Goal: Obtain resource: Obtain resource

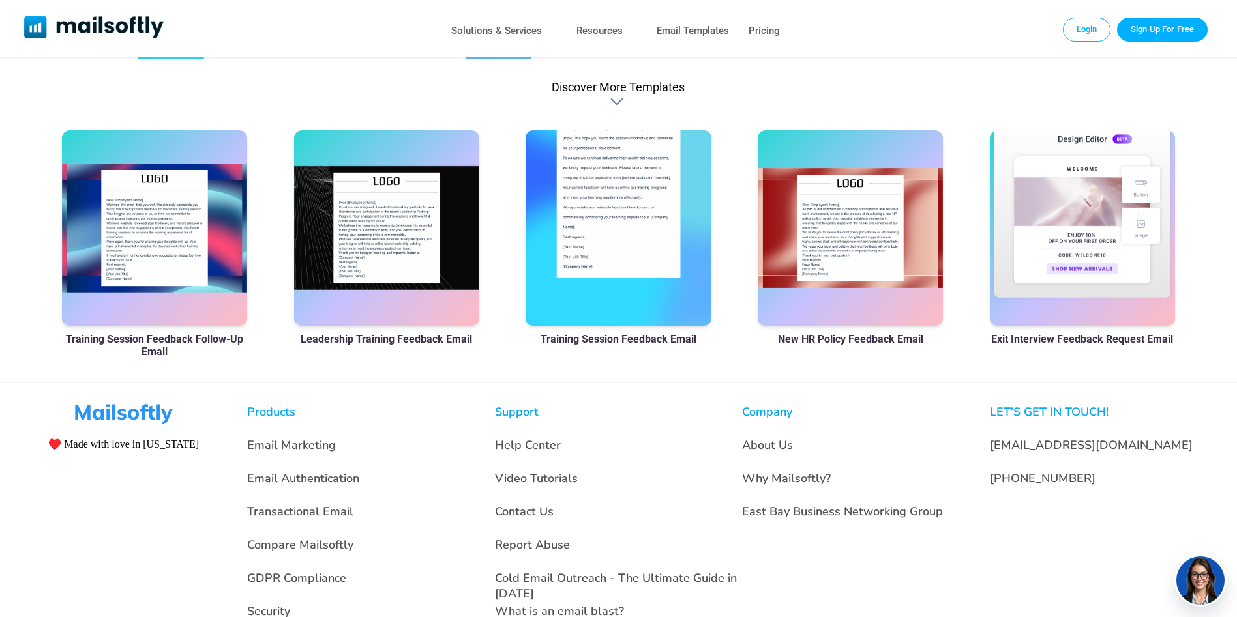
scroll to position [391, 0]
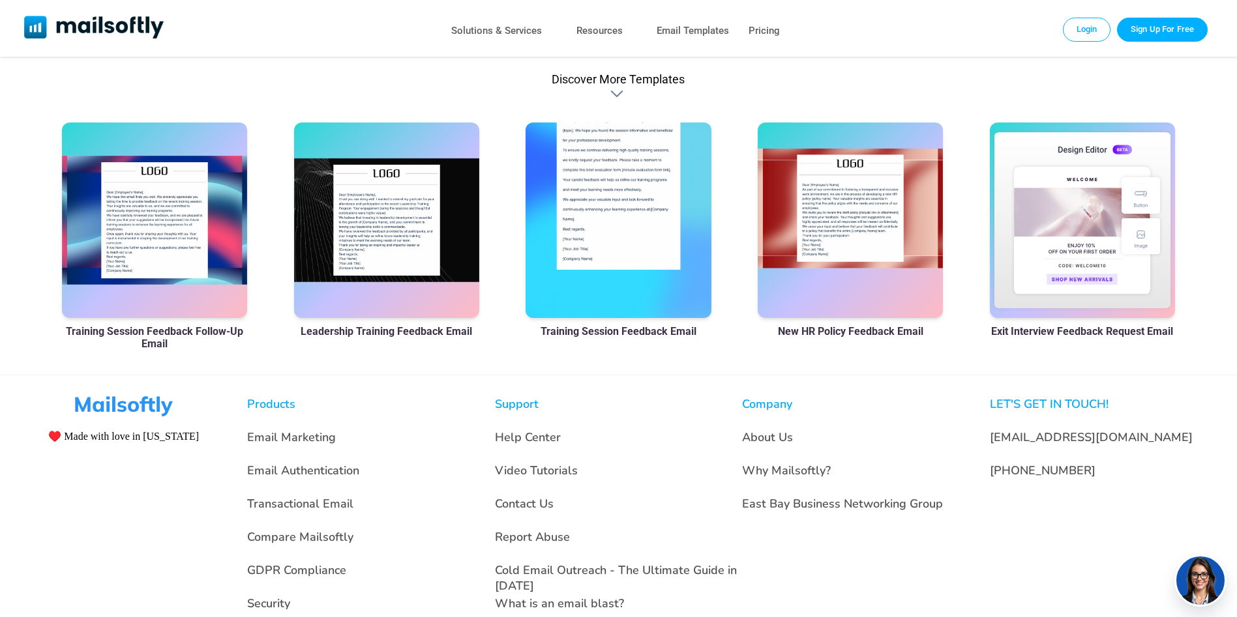
click at [870, 245] on div at bounding box center [851, 221] width 186 height 196
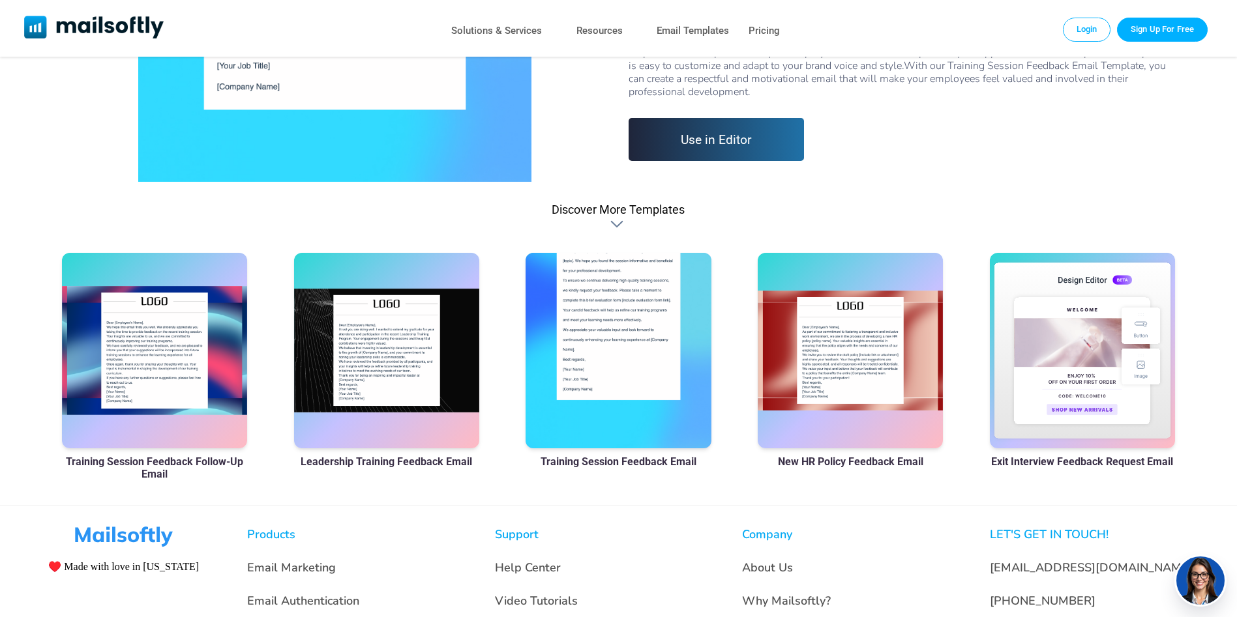
scroll to position [259, 0]
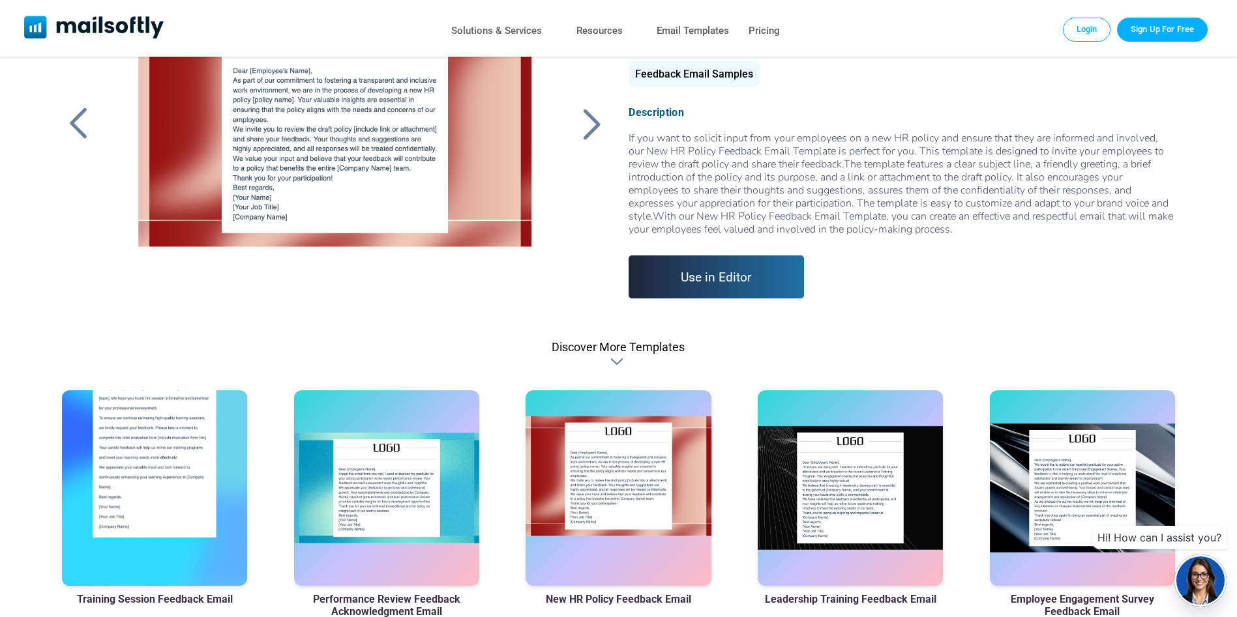
scroll to position [261, 0]
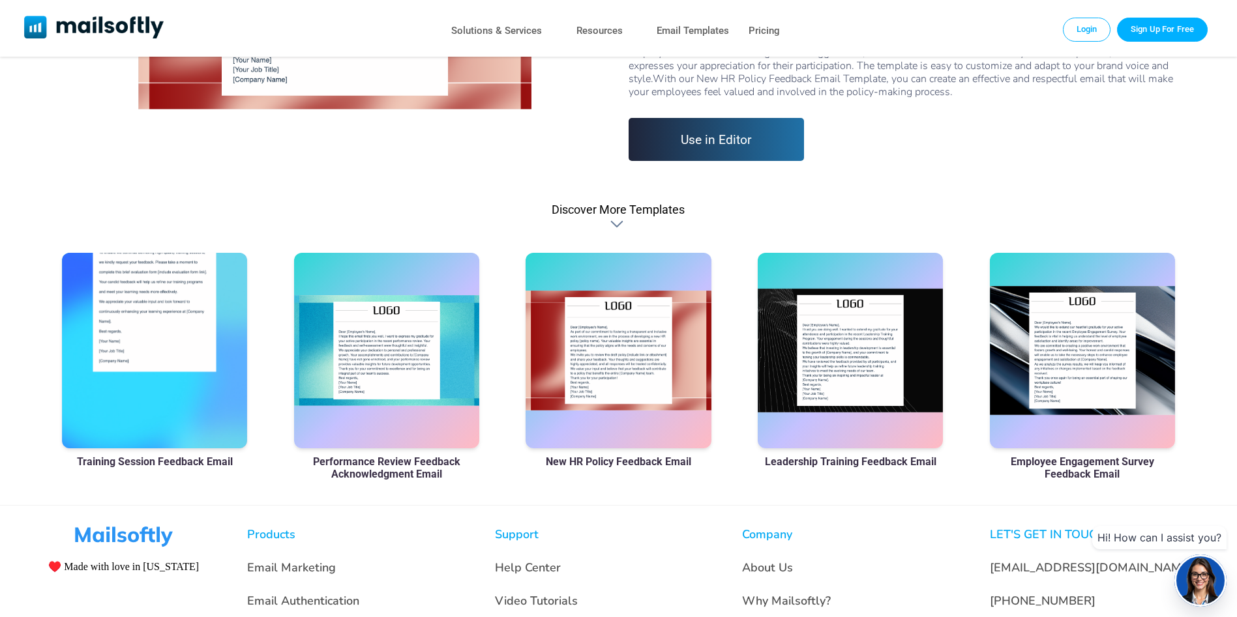
click at [160, 337] on div at bounding box center [155, 351] width 186 height 196
